Goal: Navigation & Orientation: Find specific page/section

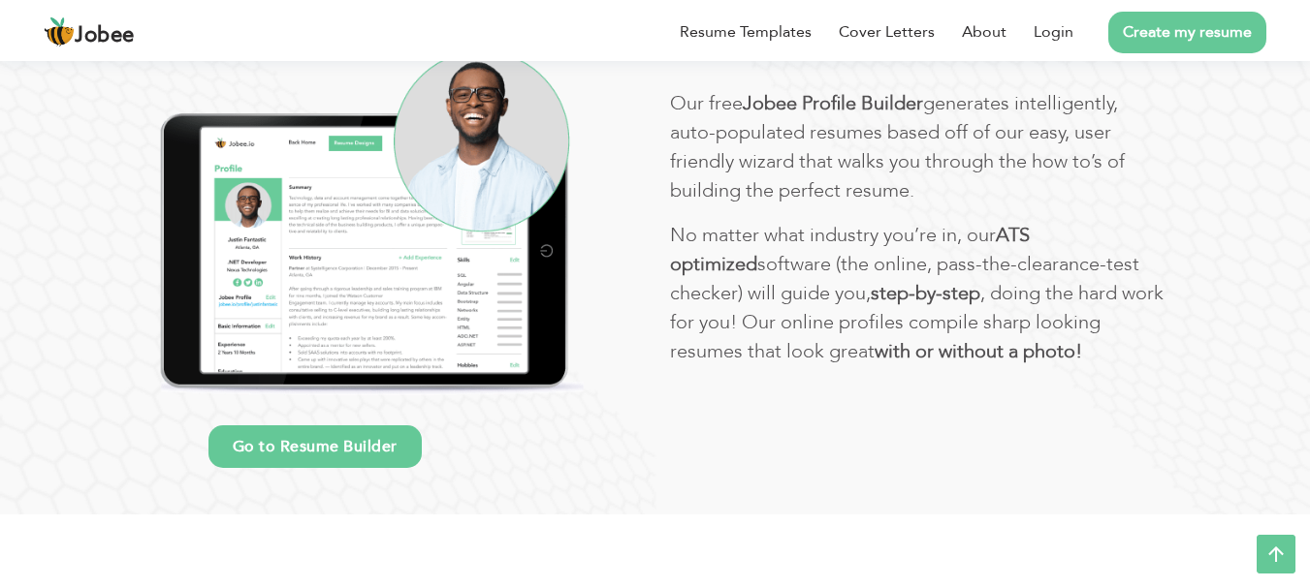
scroll to position [1166, 0]
drag, startPoint x: 721, startPoint y: 331, endPoint x: 0, endPoint y: 359, distance: 721.7
click at [0, 359] on section "Our proﬁle builder makes creating resumes easy! Go to Resume Builder Our free J…" at bounding box center [655, 198] width 1310 height 634
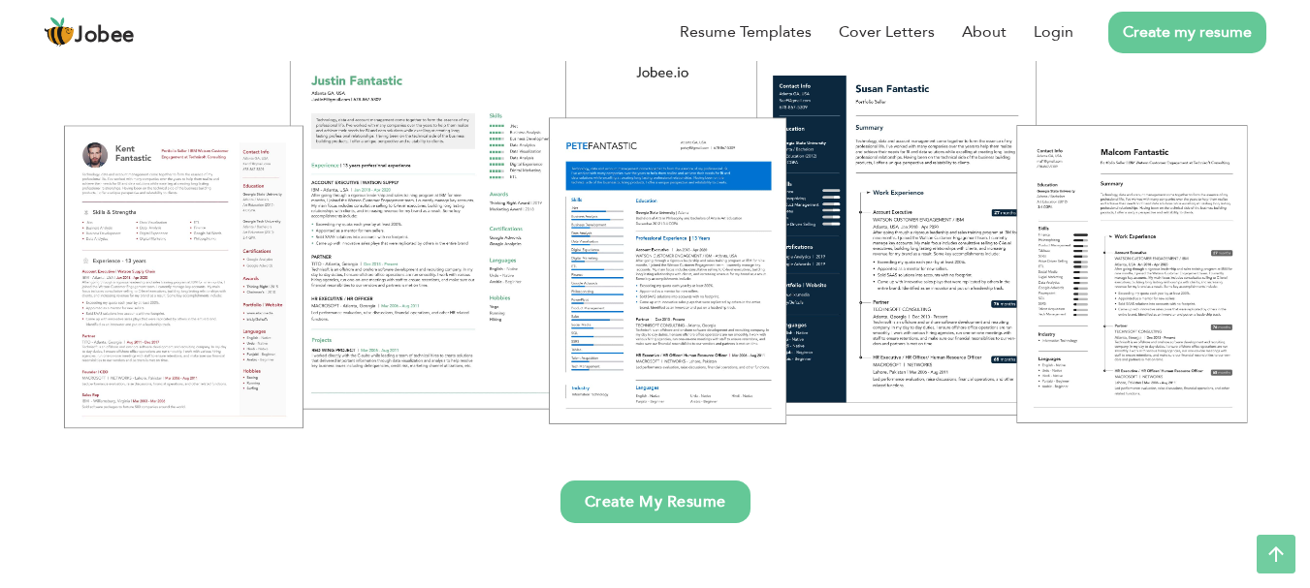
scroll to position [0, 0]
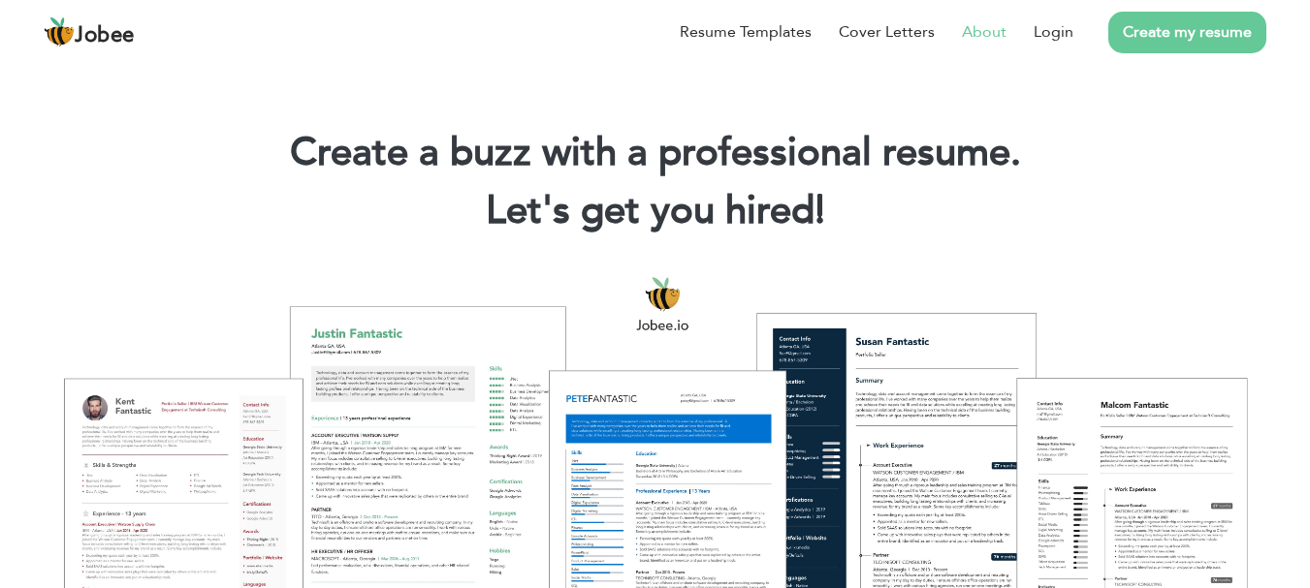
click at [979, 24] on link "About" at bounding box center [984, 31] width 45 height 23
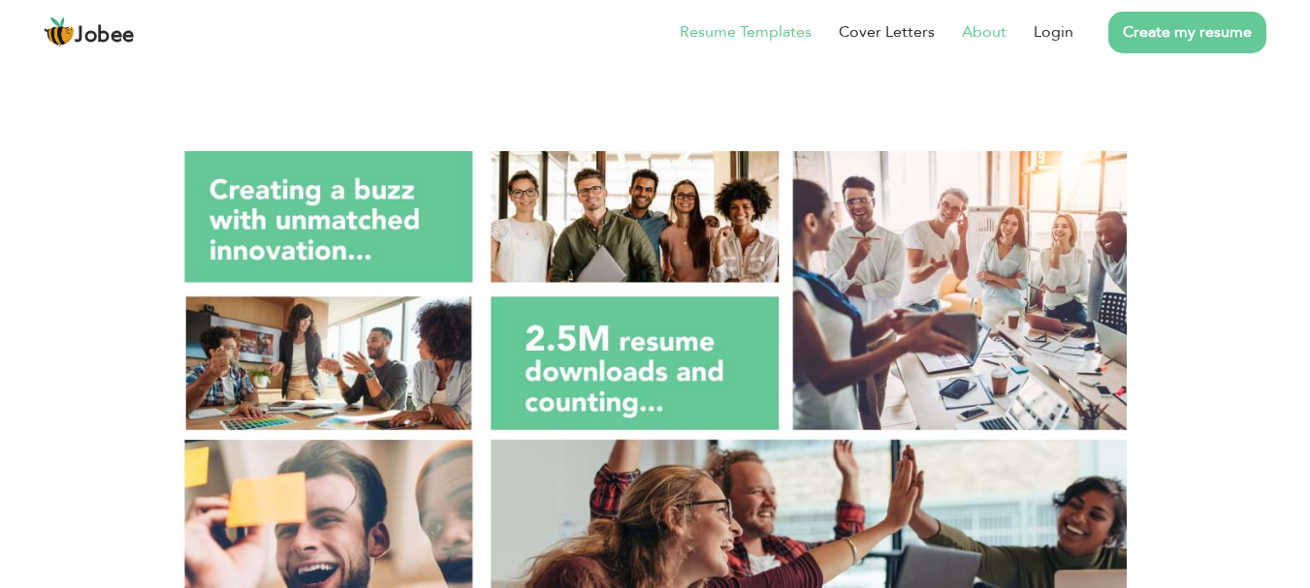
click at [757, 34] on link "Resume Templates" at bounding box center [745, 31] width 132 height 23
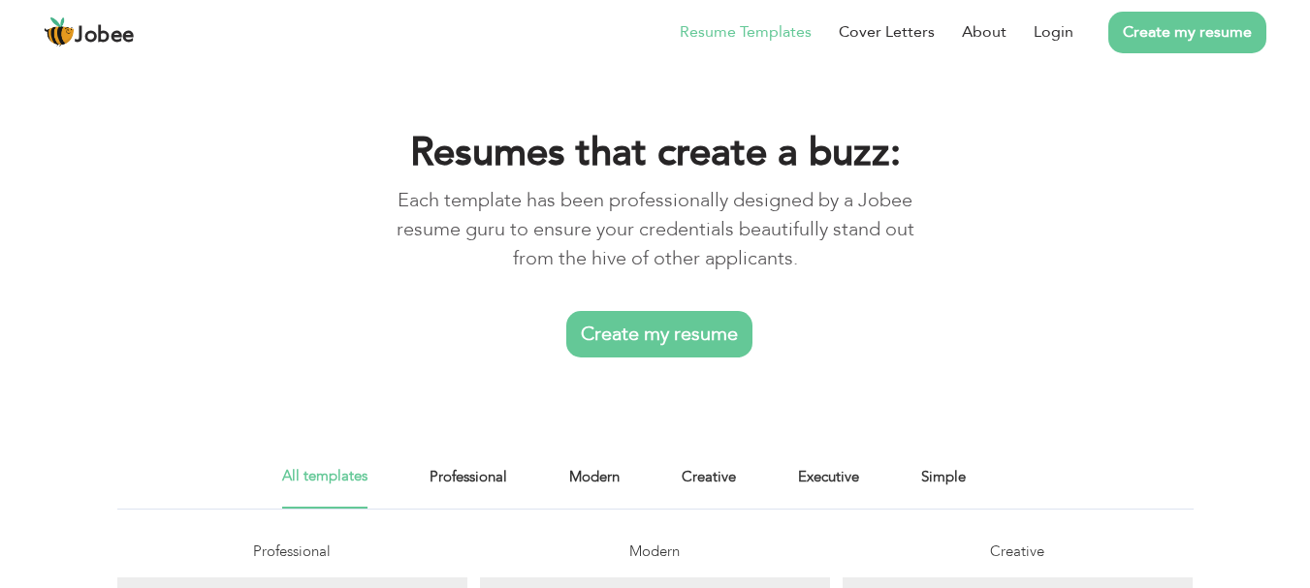
click at [109, 34] on span "Jobee" at bounding box center [105, 35] width 60 height 21
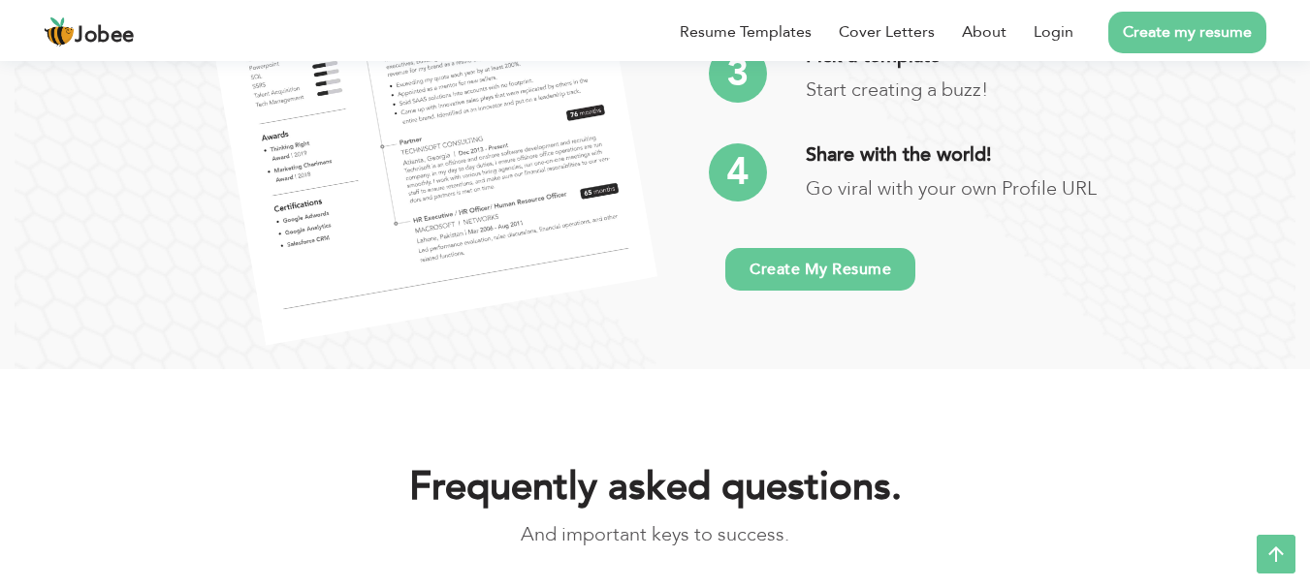
scroll to position [3945, 0]
